Goal: Transaction & Acquisition: Download file/media

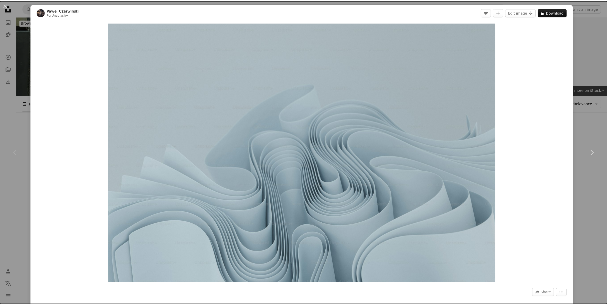
scroll to position [96, 0]
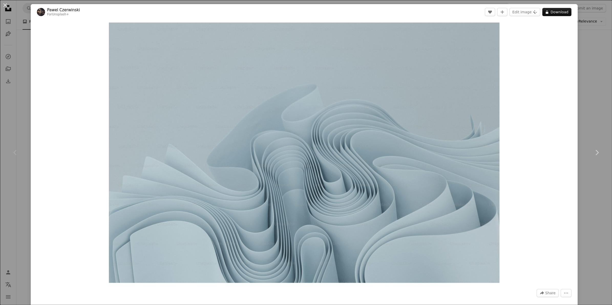
click at [7, 6] on button "An X shape" at bounding box center [5, 5] width 6 height 6
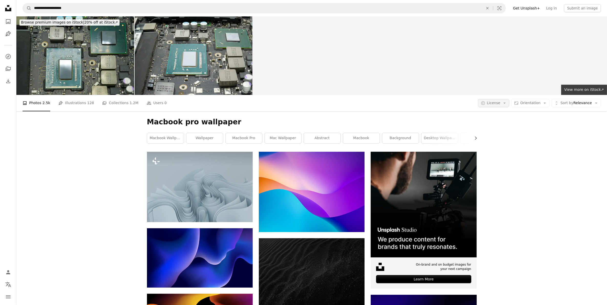
click at [500, 103] on span "License" at bounding box center [494, 103] width 14 height 4
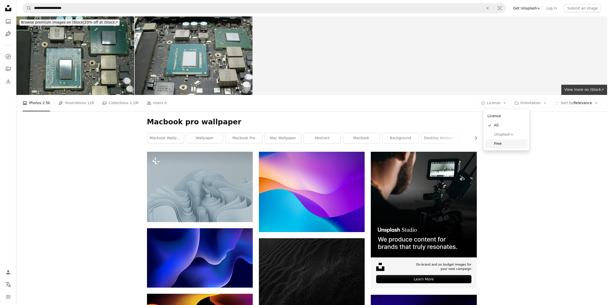
click at [498, 144] on span "Free" at bounding box center [509, 143] width 31 height 5
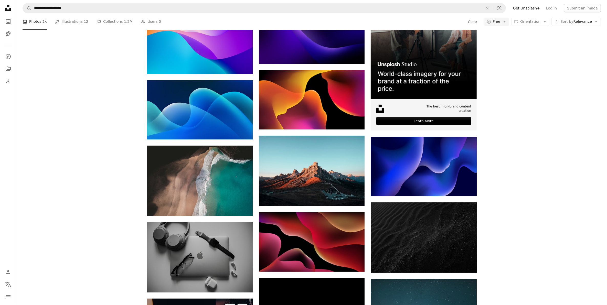
scroll to position [96, 0]
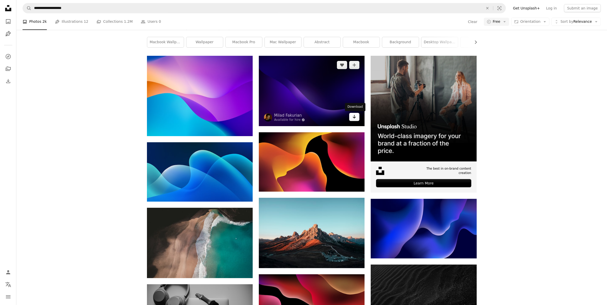
click at [351, 117] on link "Arrow pointing down" at bounding box center [354, 117] width 10 height 8
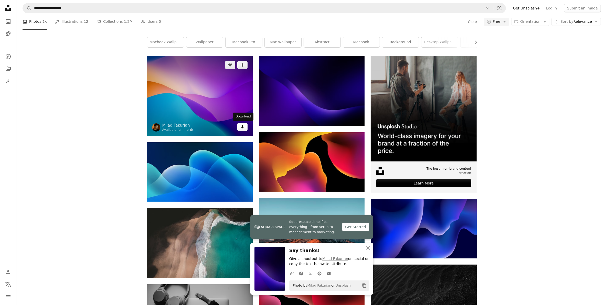
click at [245, 127] on link "Arrow pointing down" at bounding box center [242, 127] width 10 height 8
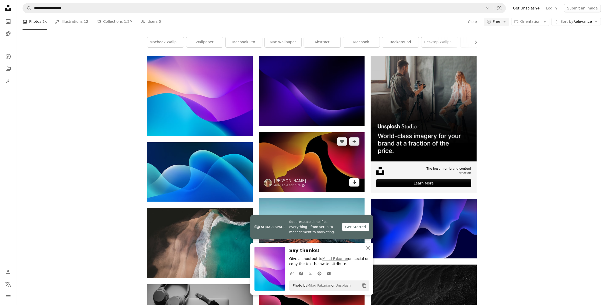
click at [355, 179] on link "Arrow pointing down" at bounding box center [354, 183] width 10 height 8
